Goal: Answer question/provide support: Ask a question

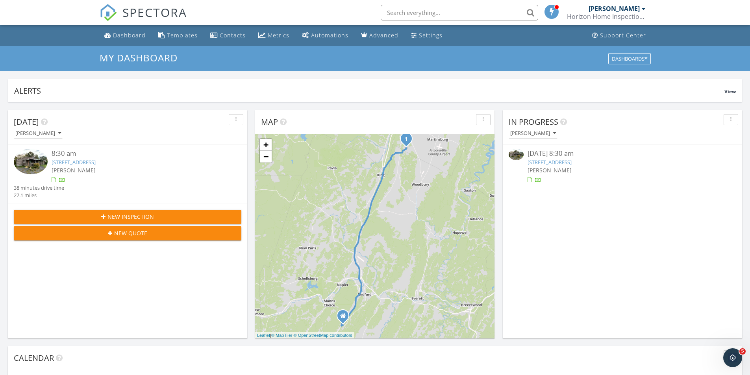
click at [184, 169] on div "[PERSON_NAME]" at bounding box center [137, 170] width 171 height 8
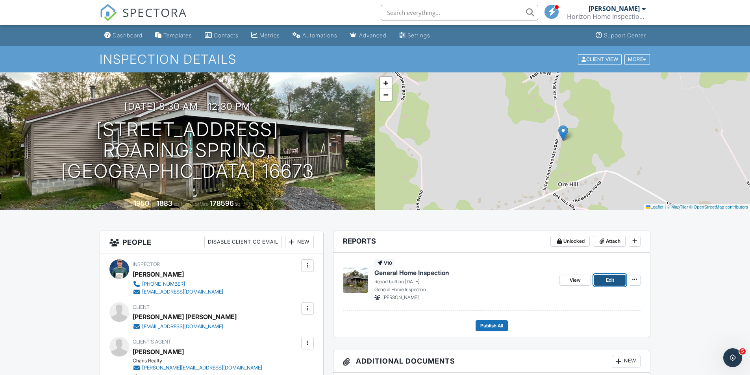
click at [612, 281] on span "Edit" at bounding box center [610, 280] width 8 height 8
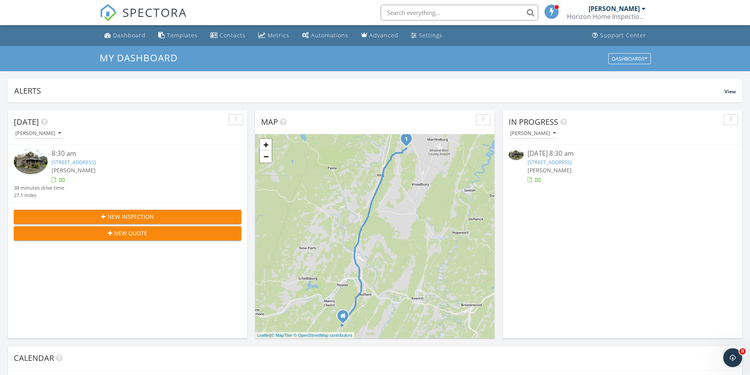
click at [155, 176] on div at bounding box center [137, 180] width 171 height 8
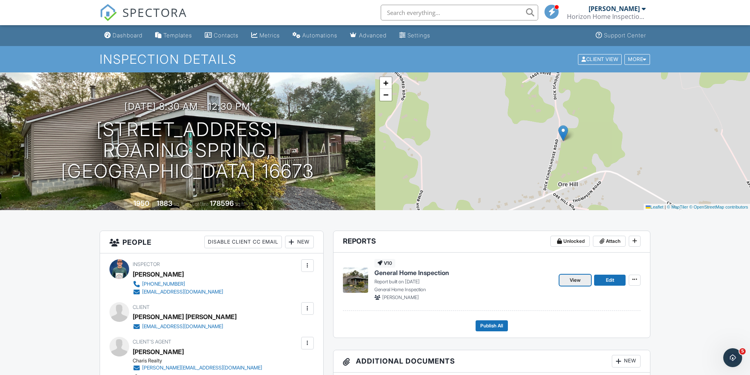
click at [572, 279] on span "View" at bounding box center [575, 280] width 11 height 8
click at [735, 363] on icon "Open Intercom Messenger" at bounding box center [733, 358] width 13 height 13
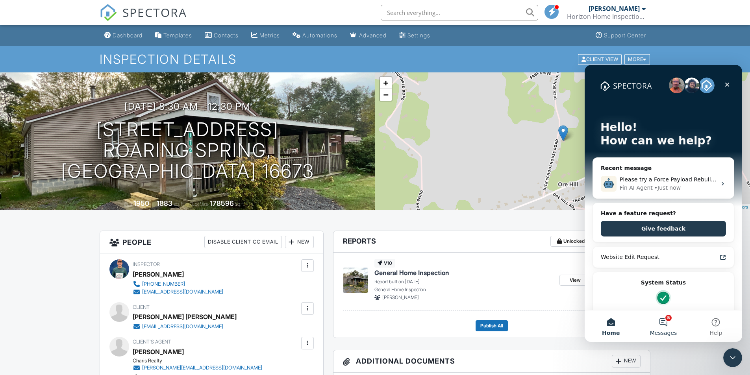
click at [665, 326] on button "5 Messages" at bounding box center [663, 327] width 52 height 32
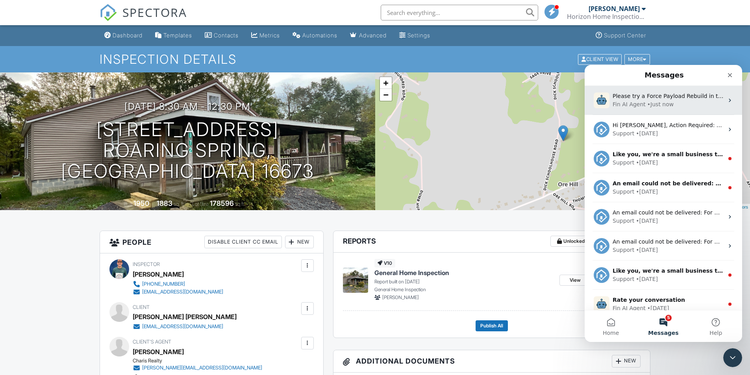
click at [686, 105] on div "Fin AI Agent • Just now" at bounding box center [668, 104] width 111 height 8
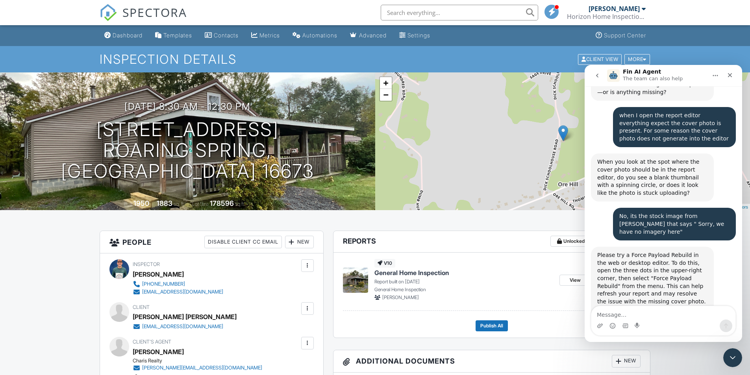
scroll to position [361, 0]
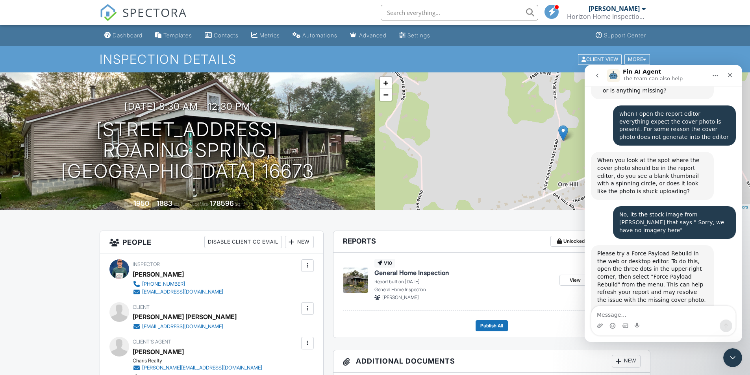
click at [643, 315] on textarea "Message…" at bounding box center [663, 312] width 144 height 13
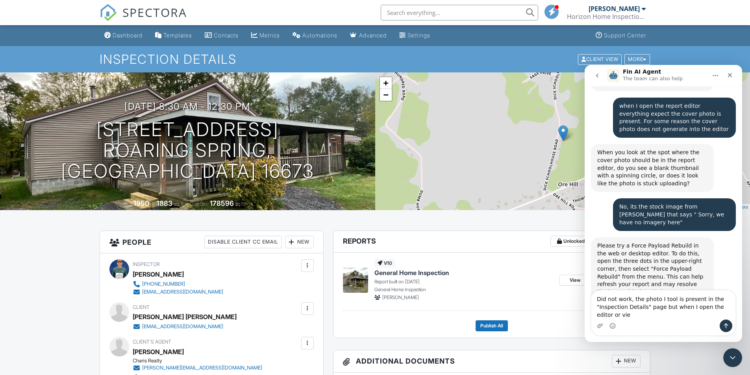
scroll to position [376, 0]
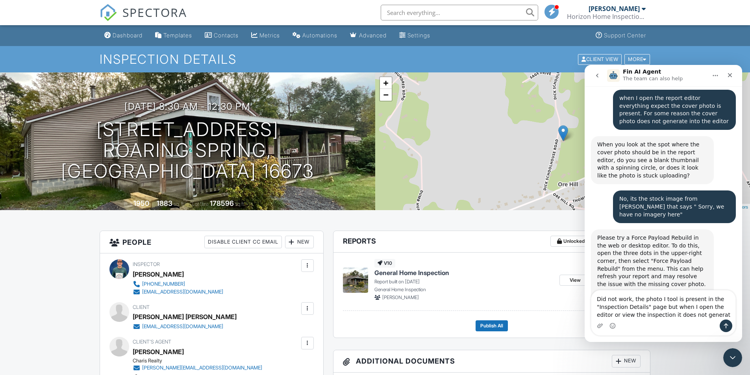
type textarea "Did not work, the photo I tool is present in the "Inspection Details" page but …"
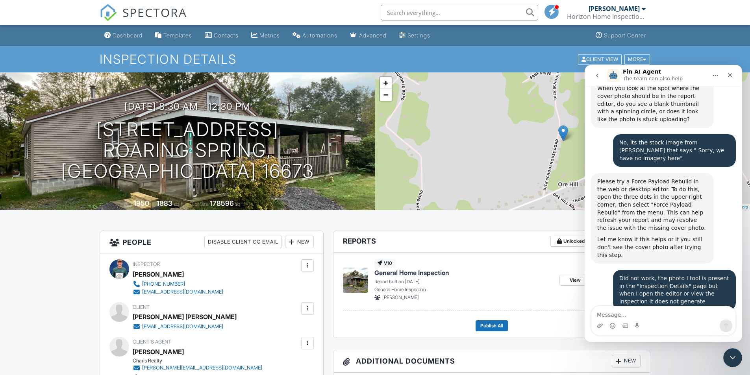
scroll to position [1, 0]
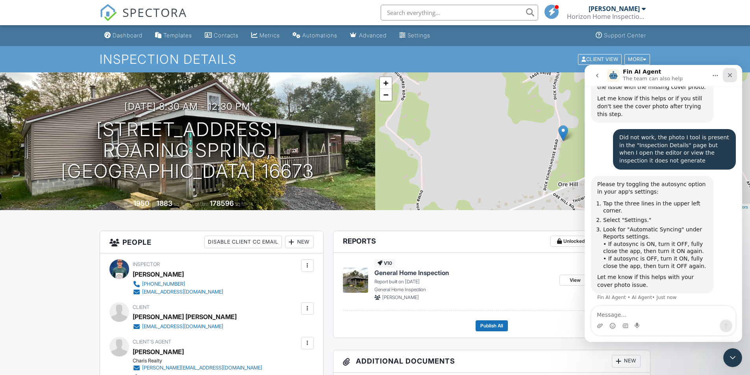
click at [728, 78] on div "Close" at bounding box center [730, 75] width 14 height 14
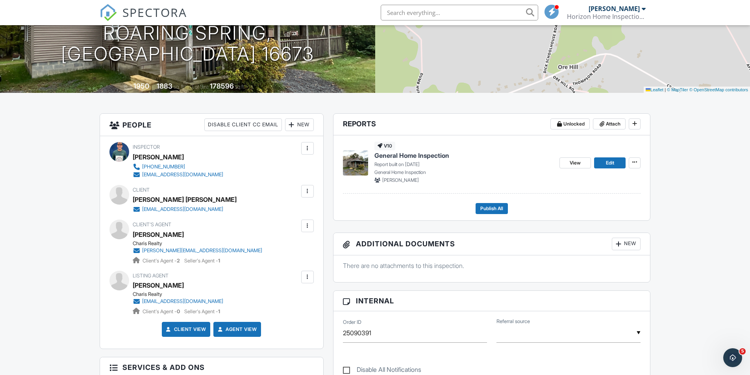
scroll to position [0, 0]
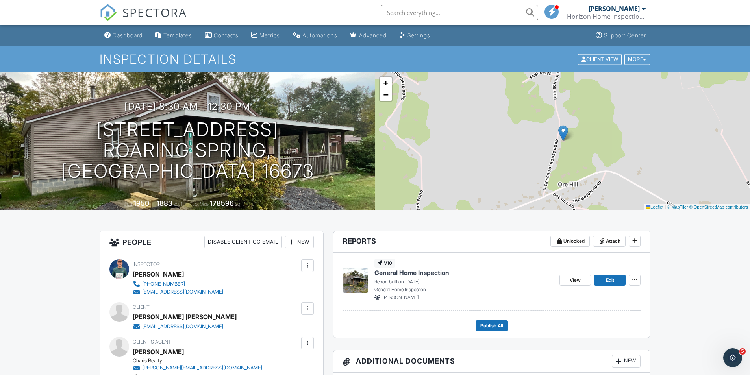
drag, startPoint x: 363, startPoint y: 167, endPoint x: 341, endPoint y: 290, distance: 124.5
click at [341, 290] on div "v10 General Home Inspection Report built on 09/29/2025 General Home Inspection …" at bounding box center [492, 295] width 317 height 85
click at [355, 286] on img at bounding box center [355, 280] width 25 height 25
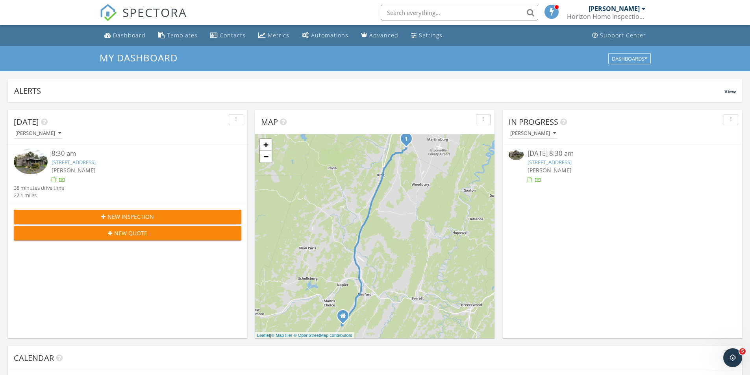
click at [37, 163] on img at bounding box center [31, 162] width 34 height 26
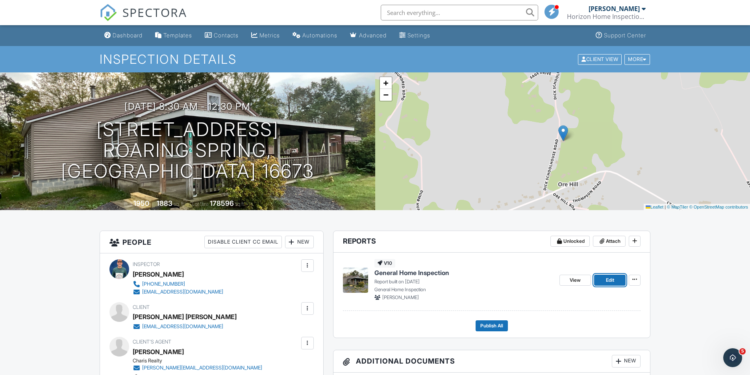
click at [601, 280] on link "Edit" at bounding box center [610, 280] width 32 height 11
